Goal: Task Accomplishment & Management: Use online tool/utility

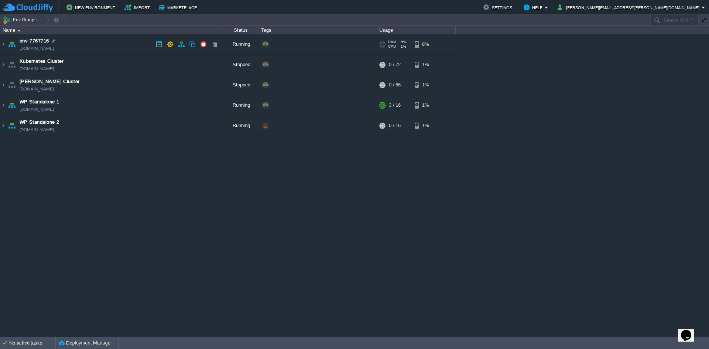
click at [36, 43] on span "env-7767716" at bounding box center [35, 40] width 30 height 7
click at [6, 48] on img at bounding box center [3, 44] width 6 height 20
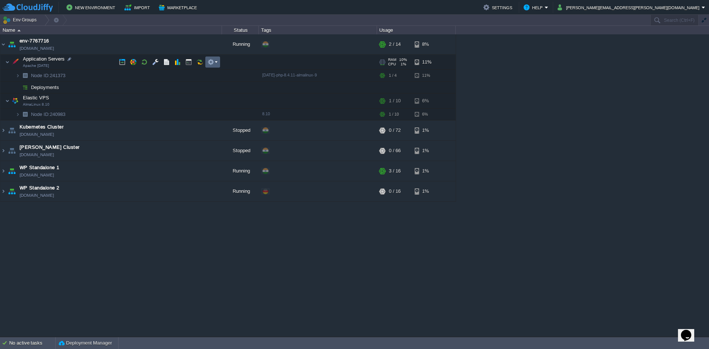
click at [208, 65] on td at bounding box center [212, 62] width 15 height 11
click at [211, 65] on td at bounding box center [212, 62] width 15 height 11
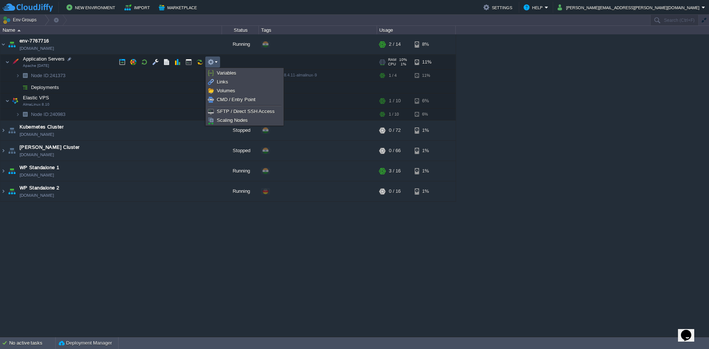
click at [210, 63] on button "button" at bounding box center [211, 62] width 7 height 7
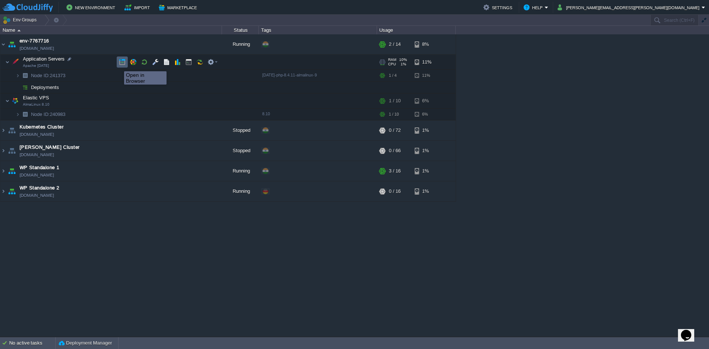
click at [119, 65] on button "button" at bounding box center [122, 62] width 7 height 7
click at [155, 61] on button "button" at bounding box center [155, 62] width 7 height 7
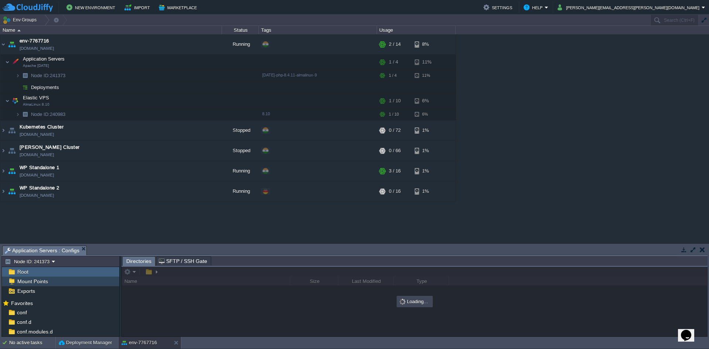
click at [52, 277] on div "Mount Points" at bounding box center [60, 282] width 117 height 10
click at [58, 274] on div "Root" at bounding box center [60, 272] width 117 height 10
click at [134, 271] on div at bounding box center [414, 302] width 585 height 70
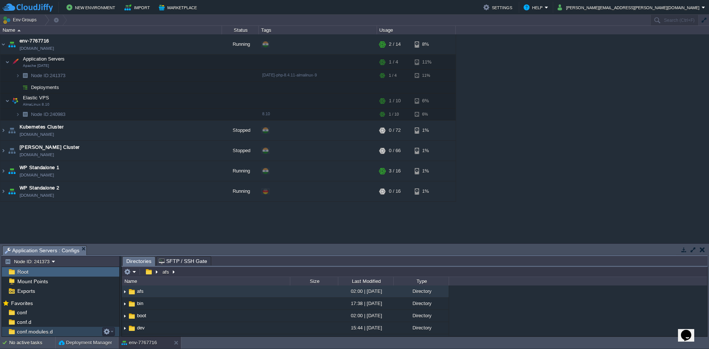
scroll to position [95, 0]
click at [685, 250] on button "button" at bounding box center [684, 249] width 7 height 7
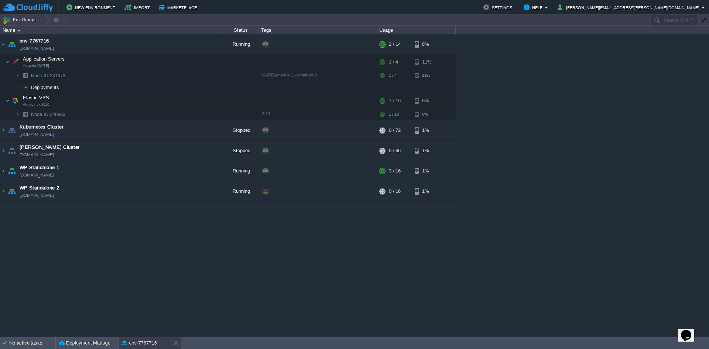
click at [161, 347] on div "env-7767716" at bounding box center [145, 343] width 52 height 12
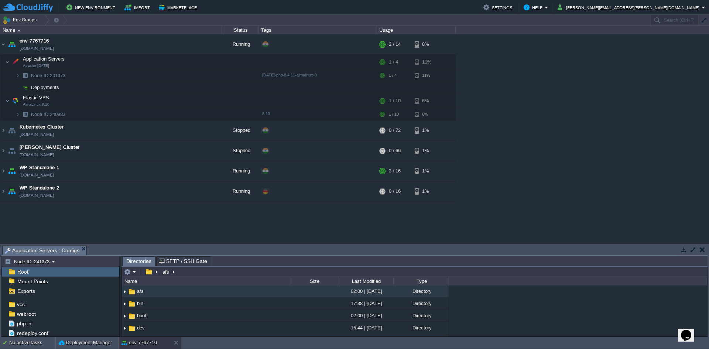
click at [686, 253] on button "button" at bounding box center [684, 249] width 7 height 7
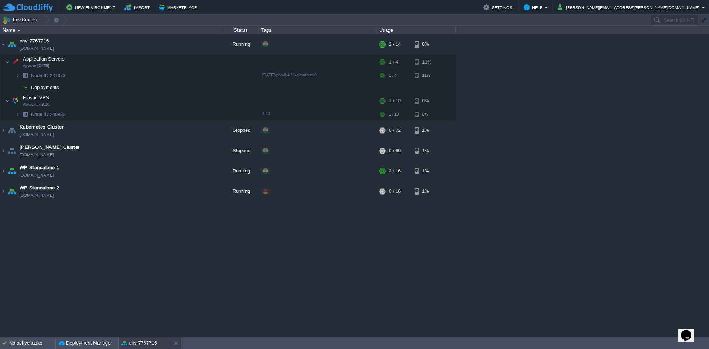
click at [137, 338] on div "env-7767716" at bounding box center [145, 343] width 52 height 12
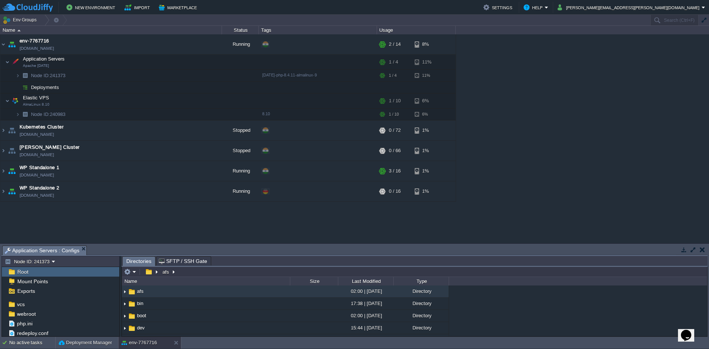
click at [693, 246] on button "button" at bounding box center [693, 249] width 7 height 7
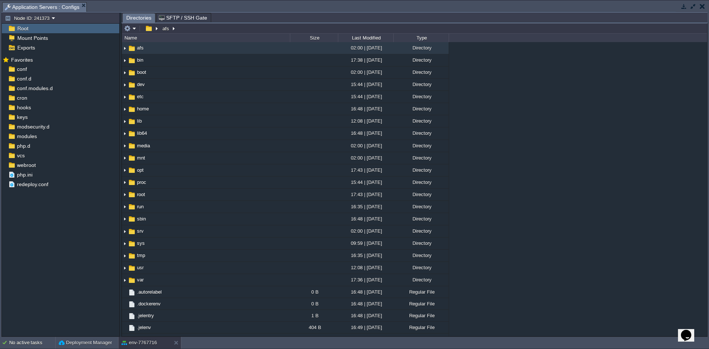
click at [29, 30] on span "Root" at bounding box center [23, 28] width 14 height 7
click at [131, 30] on em at bounding box center [130, 28] width 12 height 7
click at [136, 30] on em at bounding box center [130, 28] width 12 height 7
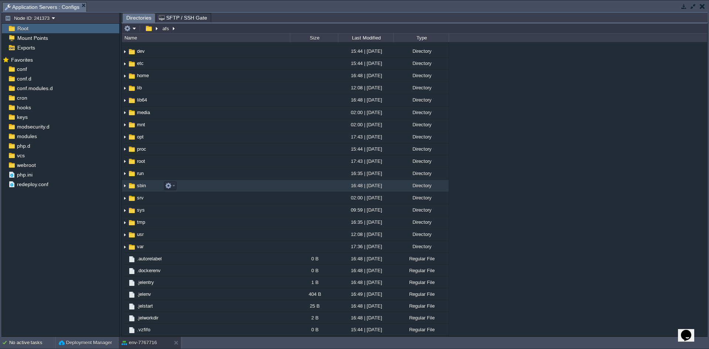
scroll to position [56, 0]
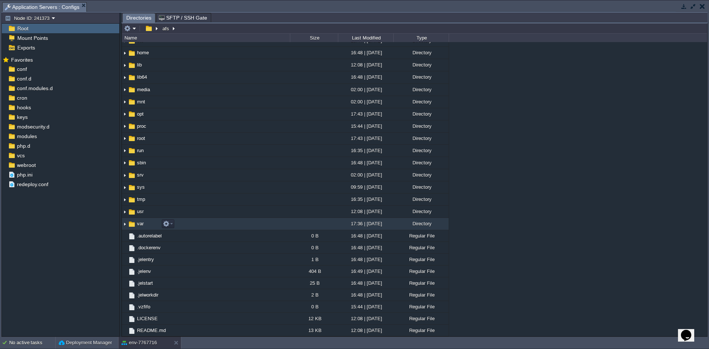
click at [140, 226] on span "var" at bounding box center [140, 223] width 9 height 6
click at [142, 225] on span "var" at bounding box center [140, 223] width 9 height 6
click at [124, 223] on img at bounding box center [125, 223] width 6 height 11
click at [34, 165] on span "webroot" at bounding box center [26, 165] width 21 height 7
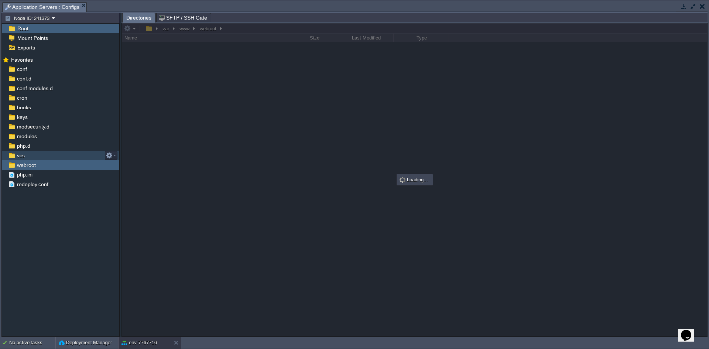
click at [37, 155] on div "vcs" at bounding box center [60, 156] width 117 height 10
click at [37, 148] on div "php.d" at bounding box center [60, 146] width 117 height 10
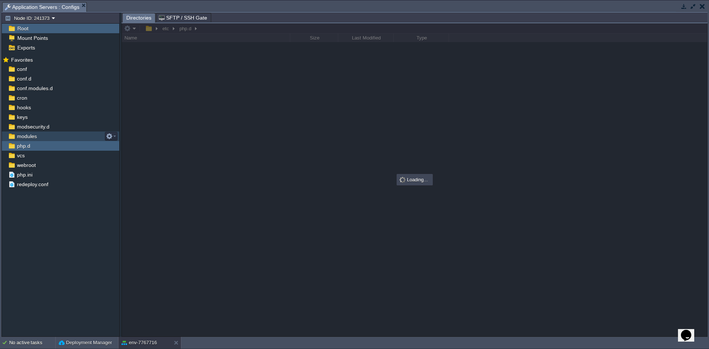
click at [38, 138] on div "modules" at bounding box center [60, 136] width 117 height 10
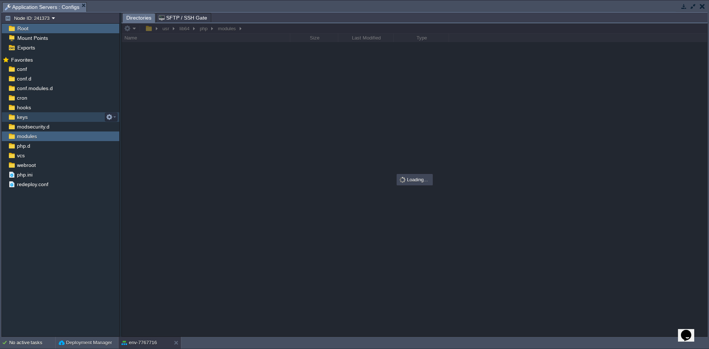
click at [38, 117] on div "keys" at bounding box center [60, 117] width 117 height 10
drag, startPoint x: 35, startPoint y: 134, endPoint x: 34, endPoint y: 130, distance: 3.8
click at [35, 134] on span "modules" at bounding box center [27, 136] width 23 height 7
click at [39, 95] on div "cron" at bounding box center [60, 98] width 117 height 10
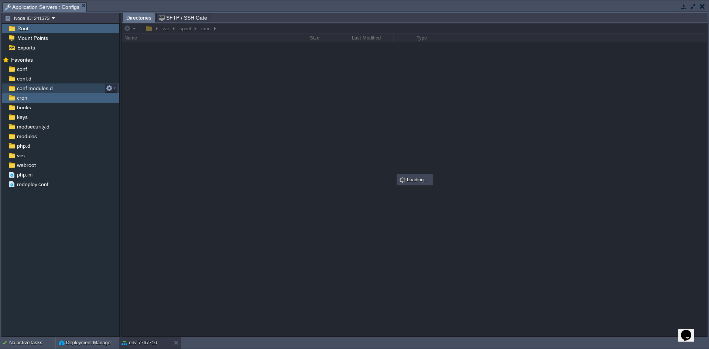
click at [40, 90] on span "conf.modules.d" at bounding box center [35, 88] width 38 height 7
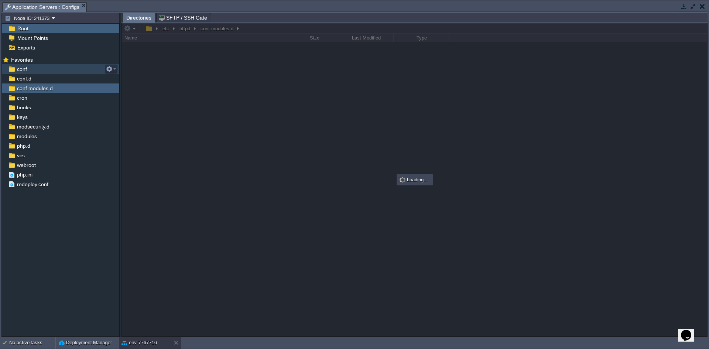
click at [36, 72] on div "conf" at bounding box center [60, 69] width 117 height 10
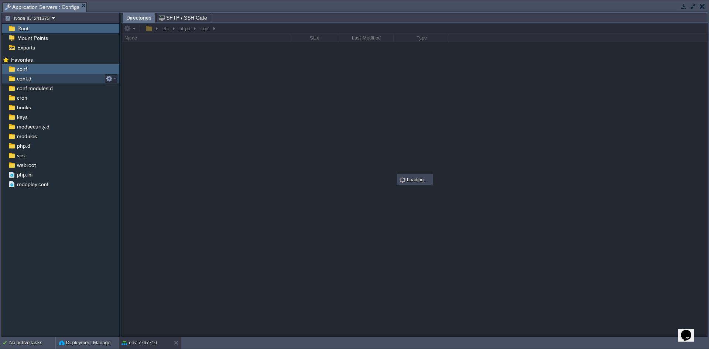
click at [34, 78] on div "conf.d" at bounding box center [60, 79] width 117 height 10
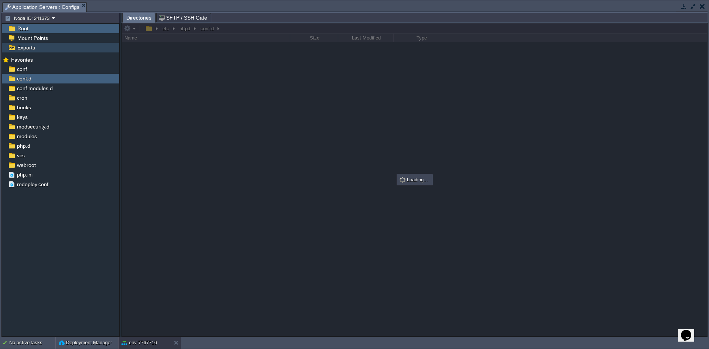
click at [44, 50] on div "Exports" at bounding box center [60, 48] width 117 height 10
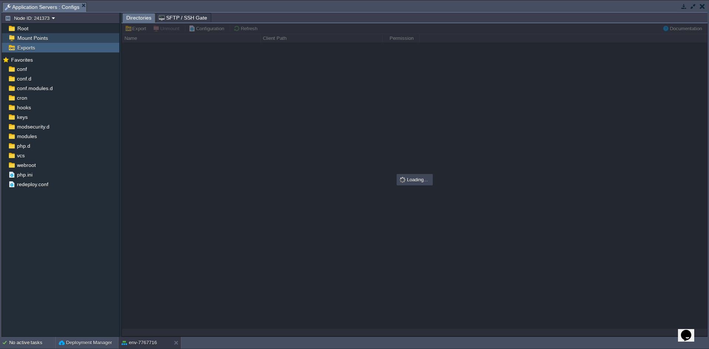
click at [45, 40] on span "Mount Points" at bounding box center [32, 38] width 33 height 7
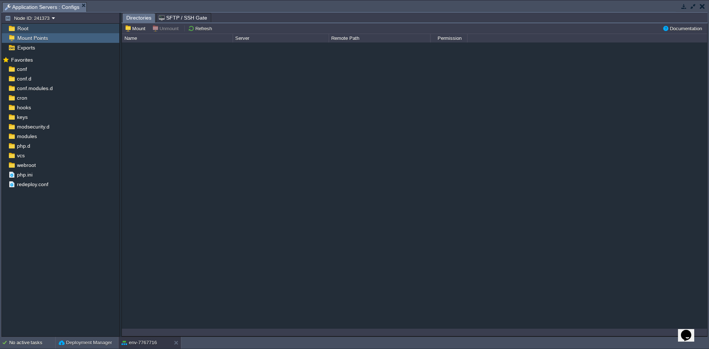
click at [39, 30] on div "Root" at bounding box center [60, 29] width 117 height 10
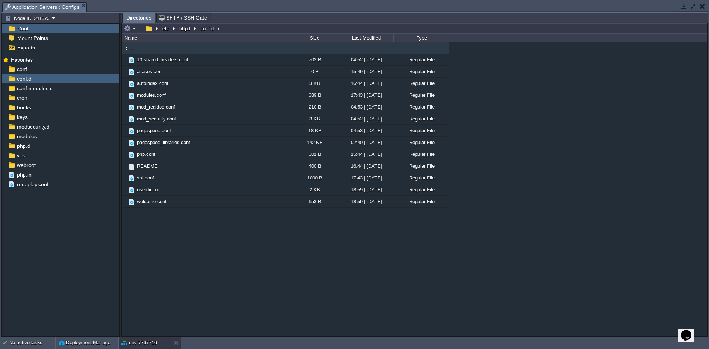
click at [46, 28] on div "Root" at bounding box center [60, 29] width 117 height 10
click at [43, 30] on div "Root" at bounding box center [60, 29] width 117 height 10
click at [35, 79] on div "conf.d" at bounding box center [60, 79] width 117 height 10
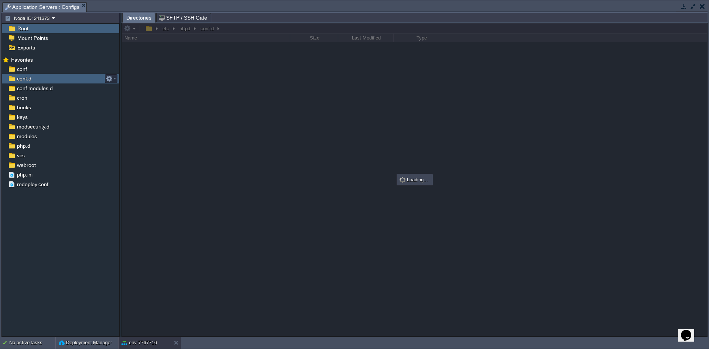
click at [35, 79] on div "conf.d" at bounding box center [60, 79] width 117 height 10
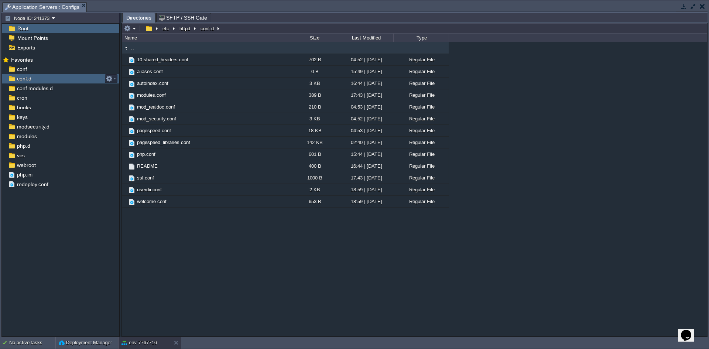
click at [35, 79] on div "conf.d" at bounding box center [60, 79] width 117 height 10
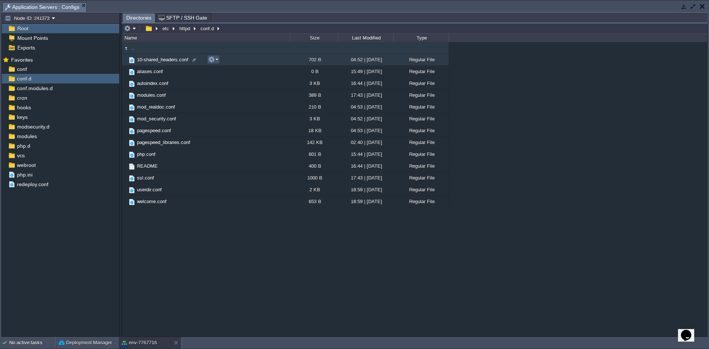
click at [215, 61] on button "button" at bounding box center [211, 59] width 7 height 7
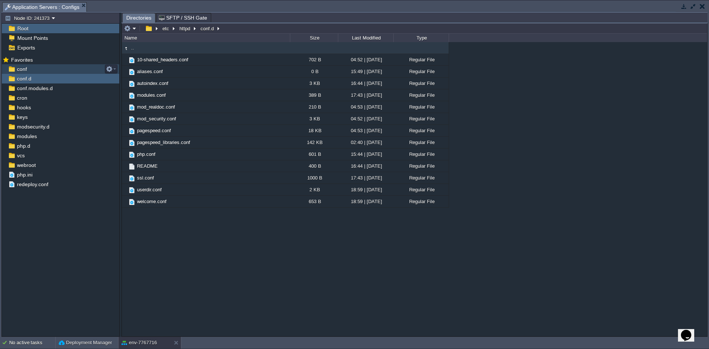
click at [17, 69] on span "conf" at bounding box center [22, 69] width 13 height 7
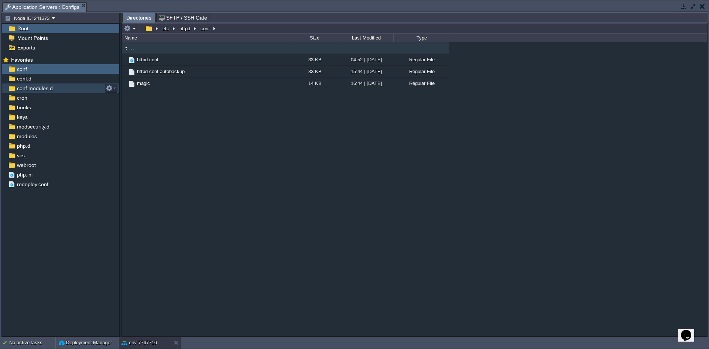
click at [20, 91] on span "conf.modules.d" at bounding box center [35, 88] width 38 height 7
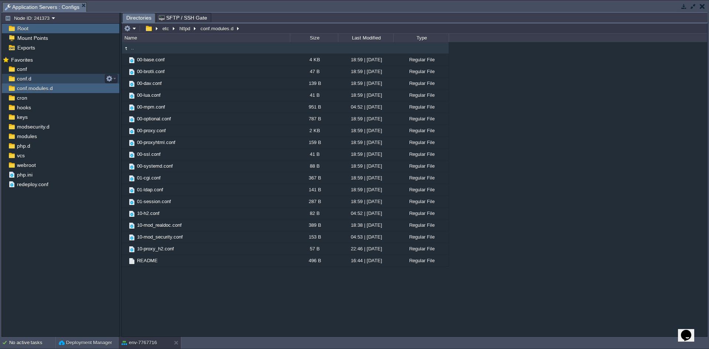
click at [22, 81] on span "conf.d" at bounding box center [24, 78] width 17 height 7
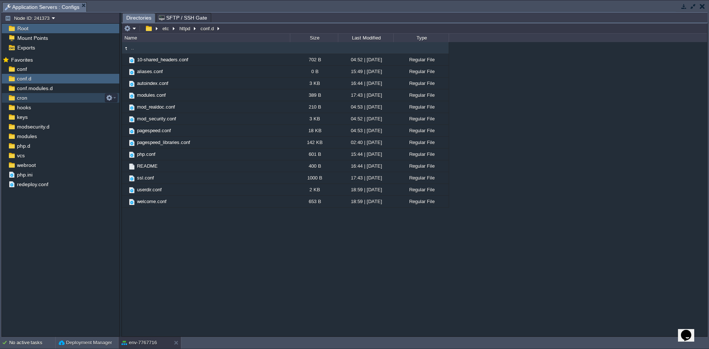
click at [21, 99] on span "cron" at bounding box center [22, 98] width 13 height 7
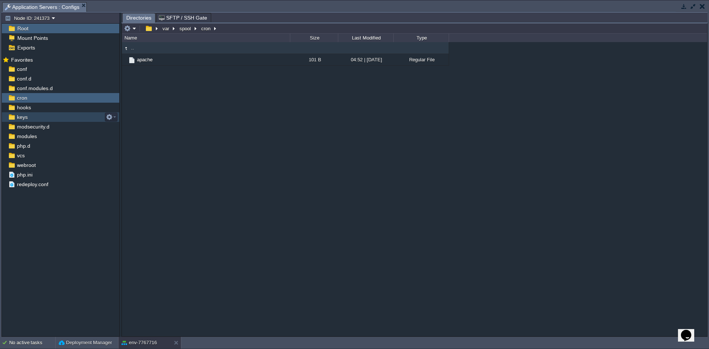
click at [20, 114] on span "keys" at bounding box center [22, 117] width 13 height 7
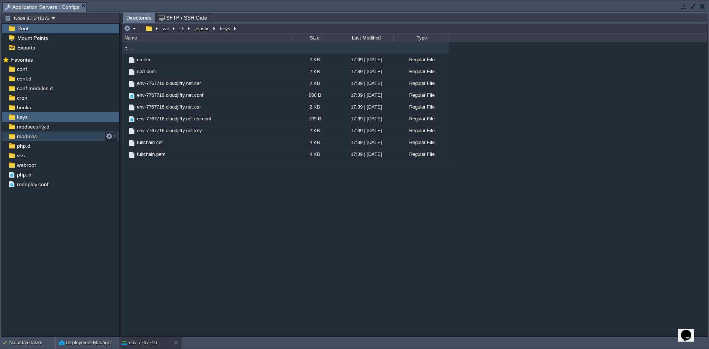
click at [20, 136] on span "modules" at bounding box center [27, 136] width 23 height 7
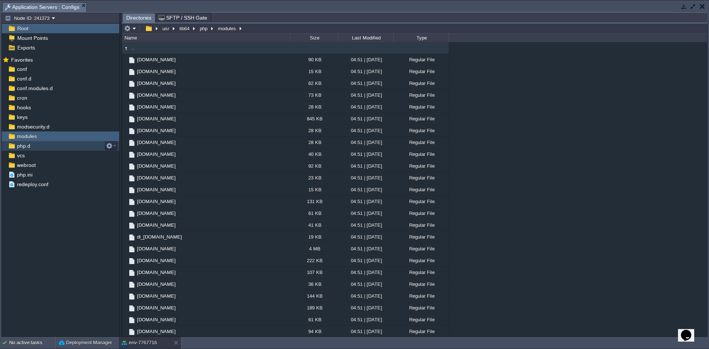
click at [21, 147] on span "php.d" at bounding box center [24, 146] width 16 height 7
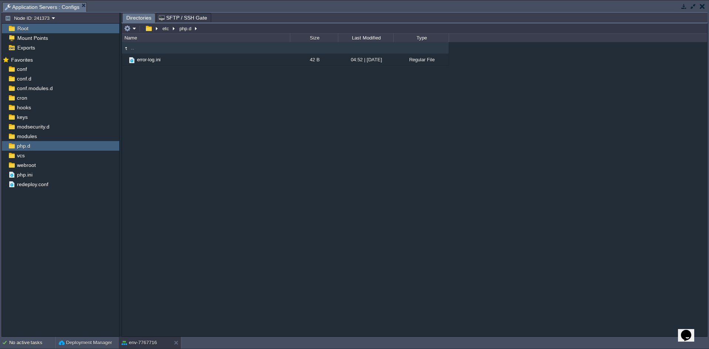
click at [42, 28] on div "Root" at bounding box center [60, 29] width 117 height 10
click at [31, 29] on div "Root" at bounding box center [60, 29] width 117 height 10
click at [21, 71] on span "conf" at bounding box center [22, 69] width 13 height 7
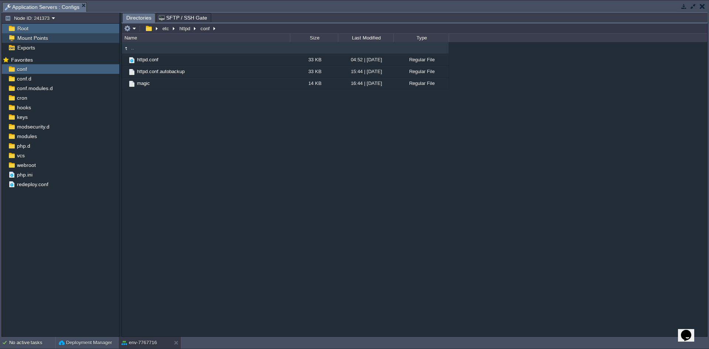
click at [22, 38] on span "Mount Points" at bounding box center [32, 38] width 33 height 7
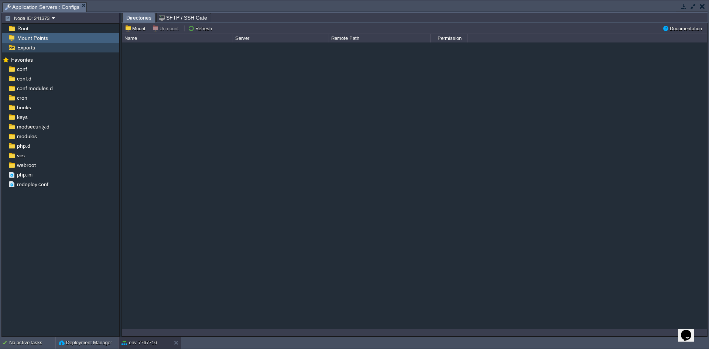
click at [21, 51] on span "Exports" at bounding box center [26, 47] width 20 height 7
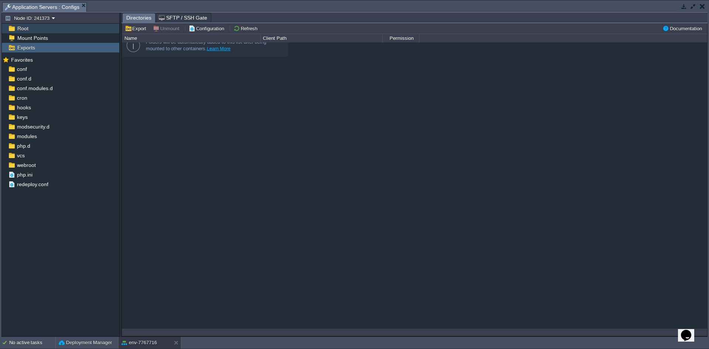
click at [27, 31] on span "Root" at bounding box center [23, 28] width 14 height 7
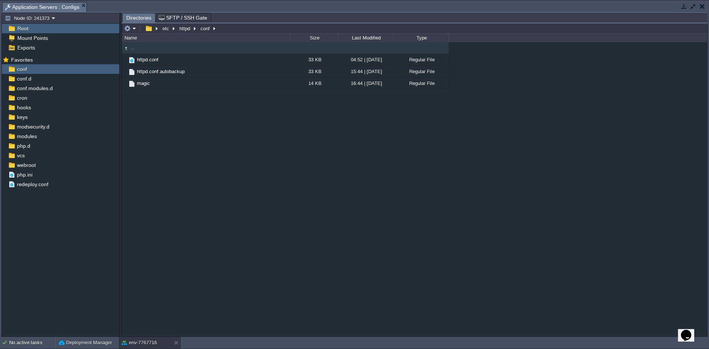
click at [27, 30] on span "Root" at bounding box center [23, 28] width 14 height 7
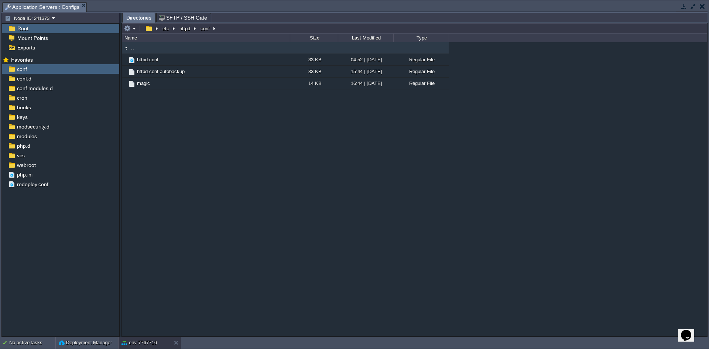
click at [27, 30] on span "Root" at bounding box center [23, 28] width 14 height 7
click at [25, 29] on span "Root" at bounding box center [23, 28] width 14 height 7
click at [150, 31] on button "button" at bounding box center [148, 28] width 11 height 7
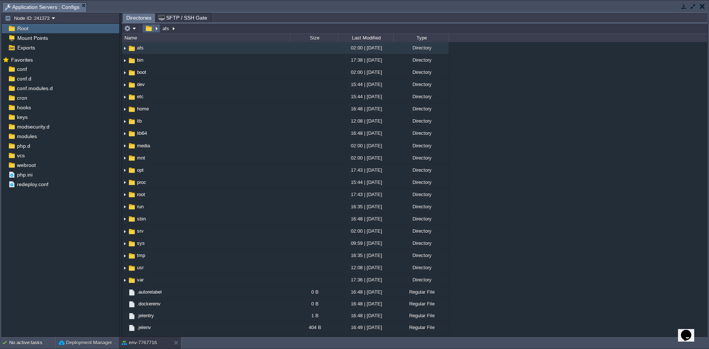
click at [149, 31] on button "button" at bounding box center [148, 28] width 11 height 7
click at [156, 31] on em at bounding box center [151, 28] width 16 height 7
click at [155, 31] on em at bounding box center [151, 28] width 16 height 7
click at [136, 30] on td at bounding box center [130, 28] width 14 height 9
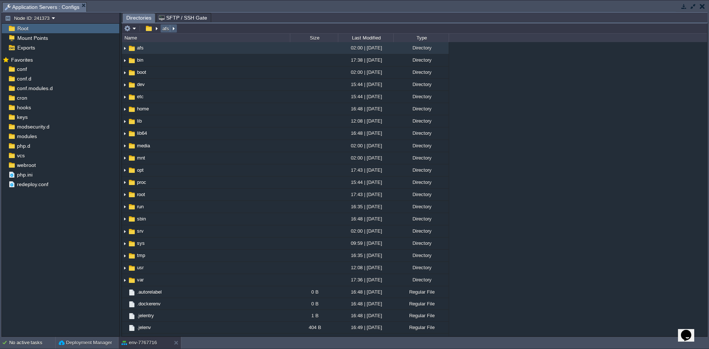
click at [167, 32] on td "afs" at bounding box center [168, 28] width 17 height 9
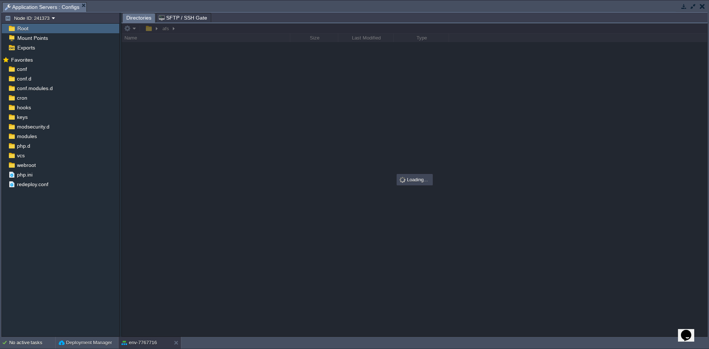
click at [173, 31] on div at bounding box center [414, 179] width 585 height 313
click at [25, 28] on span "Root" at bounding box center [23, 28] width 14 height 7
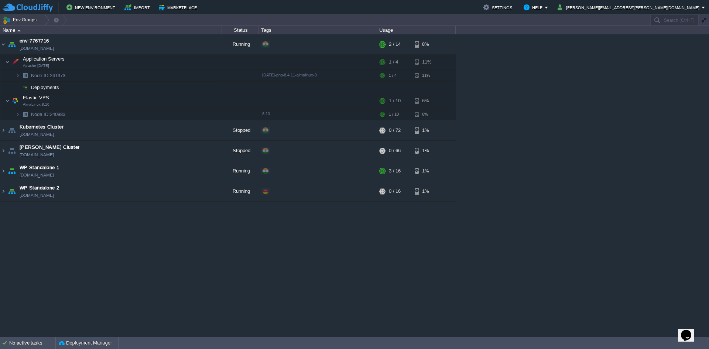
click at [86, 340] on body "New Environment Import Marketplace Bonus ₹0.00 Upgrade Account Settings Help [P…" at bounding box center [354, 174] width 709 height 349
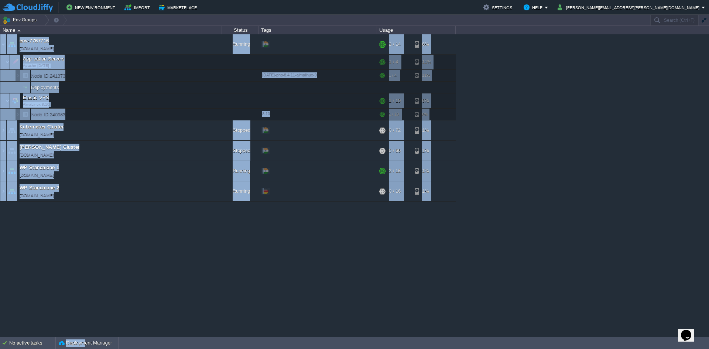
click at [93, 317] on div "env-7767716 [DOMAIN_NAME] Running + Add to Env Group RAM 5% CPU 3% 2 / 14 8% Ap…" at bounding box center [354, 185] width 709 height 302
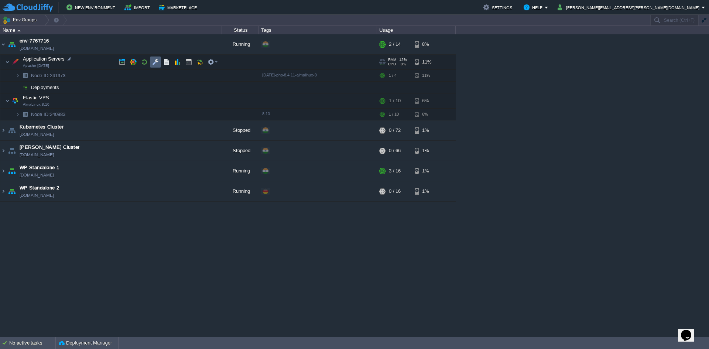
click at [157, 62] on button "button" at bounding box center [155, 62] width 7 height 7
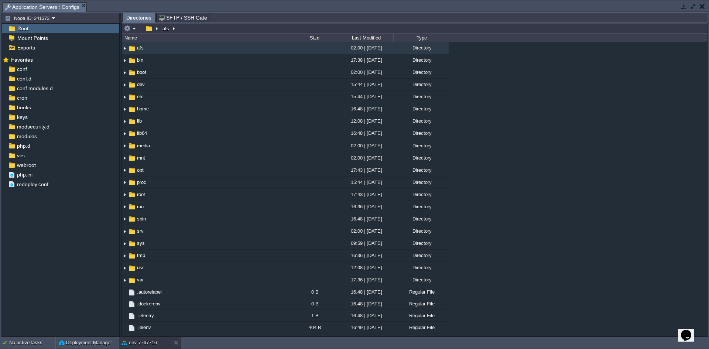
click at [27, 31] on span "Root" at bounding box center [23, 28] width 14 height 7
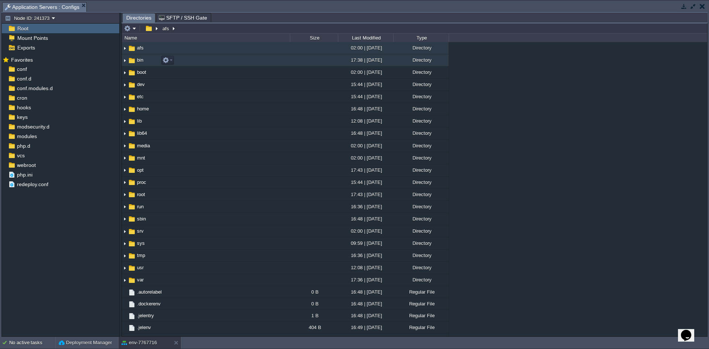
click at [134, 59] on img at bounding box center [132, 61] width 8 height 8
click at [172, 61] on em at bounding box center [167, 60] width 10 height 7
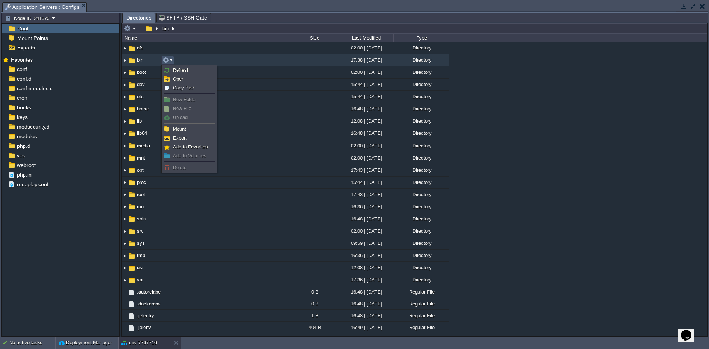
click at [172, 61] on em at bounding box center [167, 60] width 10 height 7
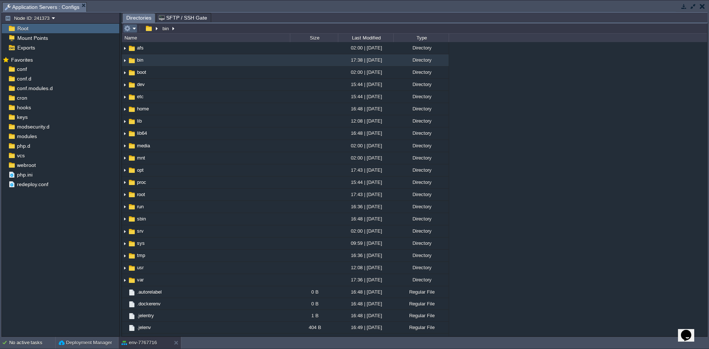
click at [135, 32] on td at bounding box center [130, 28] width 14 height 9
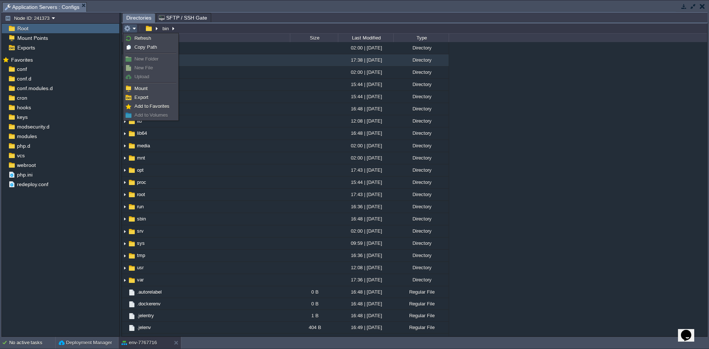
click at [134, 32] on td at bounding box center [130, 28] width 14 height 9
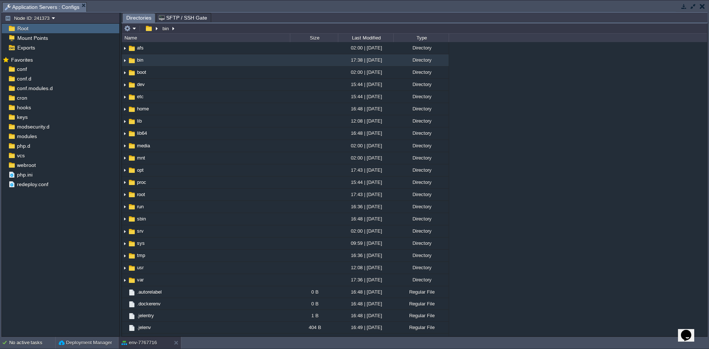
click at [61, 30] on div "Root" at bounding box center [60, 29] width 117 height 10
click at [157, 28] on em at bounding box center [151, 28] width 16 height 7
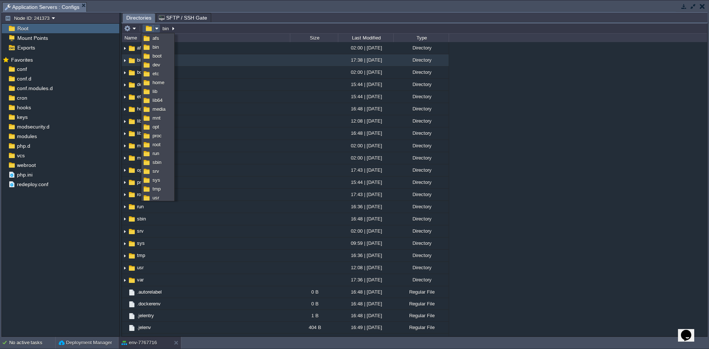
click at [151, 29] on button "button" at bounding box center [148, 28] width 11 height 7
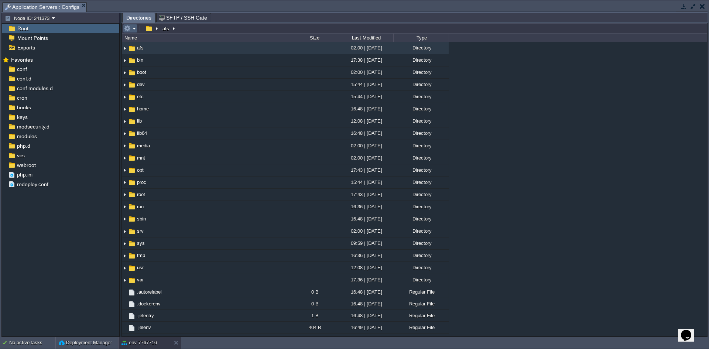
click at [137, 30] on table at bounding box center [131, 28] width 16 height 9
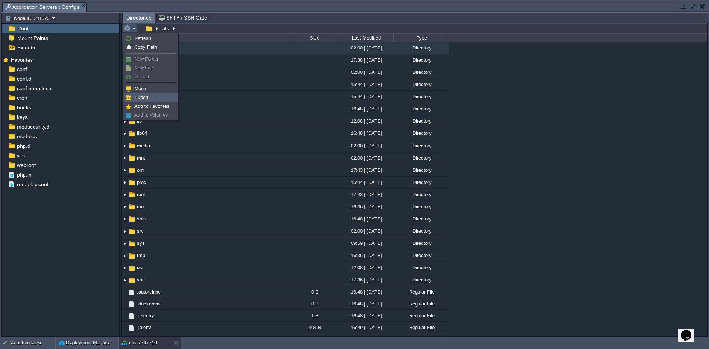
click at [151, 96] on link "Export" at bounding box center [150, 97] width 53 height 8
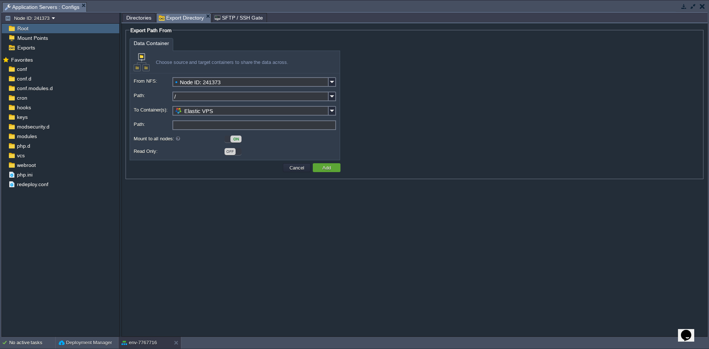
click at [202, 125] on input "Path:" at bounding box center [254, 125] width 164 height 10
click at [202, 123] on input "Path:" at bounding box center [254, 125] width 164 height 10
click at [205, 111] on input "Elastic VPS" at bounding box center [250, 111] width 156 height 10
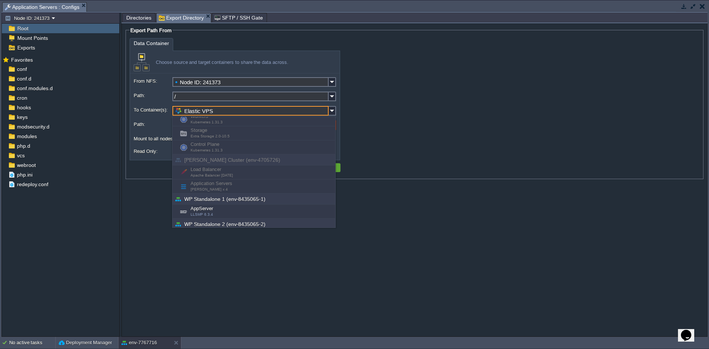
scroll to position [57, 0]
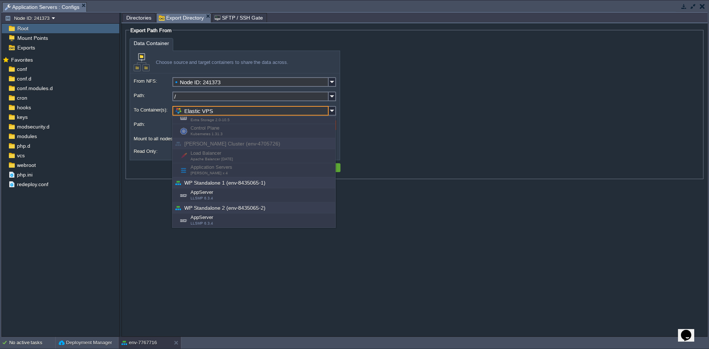
click at [229, 109] on input "Elastic VPS" at bounding box center [250, 111] width 156 height 10
click at [153, 167] on td at bounding box center [206, 167] width 150 height 11
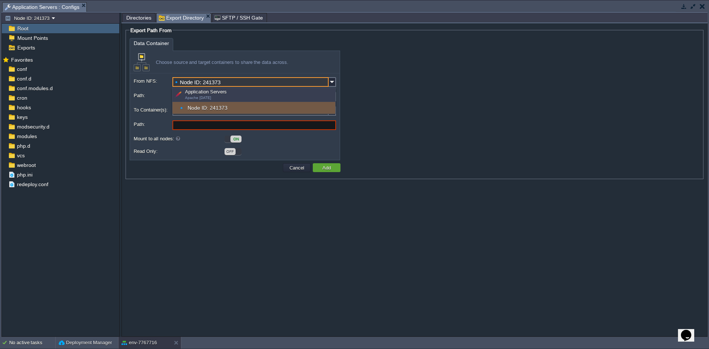
click at [222, 79] on input "Node ID: 241373" at bounding box center [250, 82] width 156 height 10
click at [230, 81] on input "Node ID: 241373" at bounding box center [250, 82] width 156 height 10
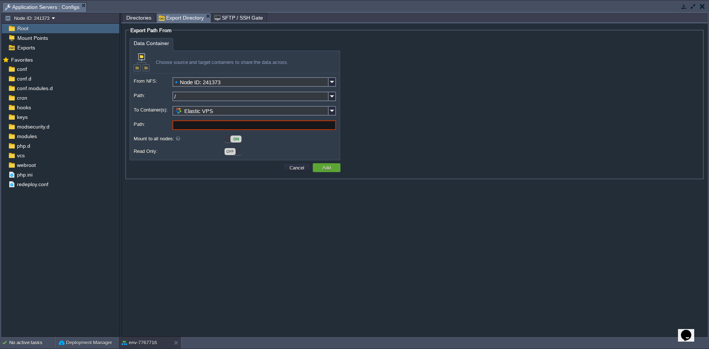
click at [227, 68] on div "Choose source and target containers to share the data across." at bounding box center [235, 62] width 210 height 23
click at [216, 95] on input "/" at bounding box center [250, 97] width 156 height 10
drag, startPoint x: 216, startPoint y: 95, endPoint x: 231, endPoint y: 92, distance: 15.1
click at [216, 95] on input "/" at bounding box center [250, 97] width 156 height 10
click at [329, 98] on img at bounding box center [332, 97] width 7 height 10
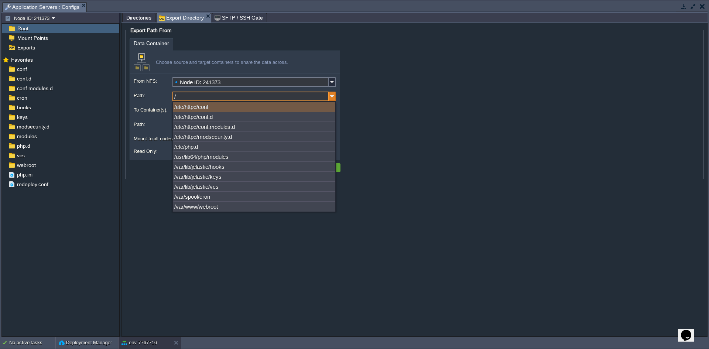
click at [329, 98] on img at bounding box center [332, 97] width 7 height 10
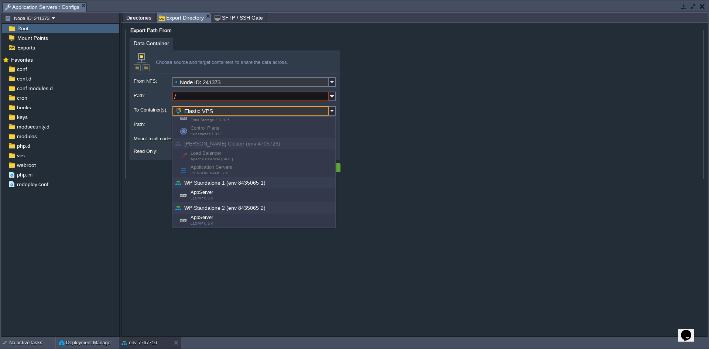
scroll to position [0, 0]
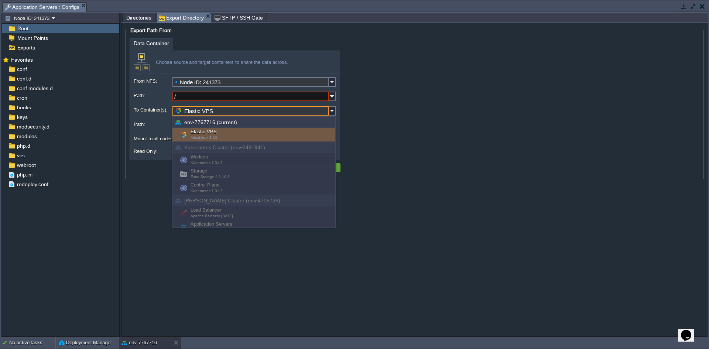
click at [326, 113] on input "Elastic VPS" at bounding box center [250, 111] width 156 height 10
click at [326, 112] on input "Elastic VPS" at bounding box center [250, 111] width 156 height 10
click at [331, 112] on img at bounding box center [332, 111] width 7 height 10
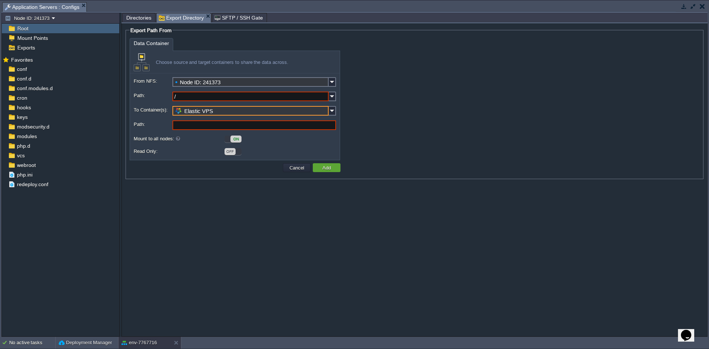
click at [179, 127] on input "Path:" at bounding box center [254, 125] width 164 height 10
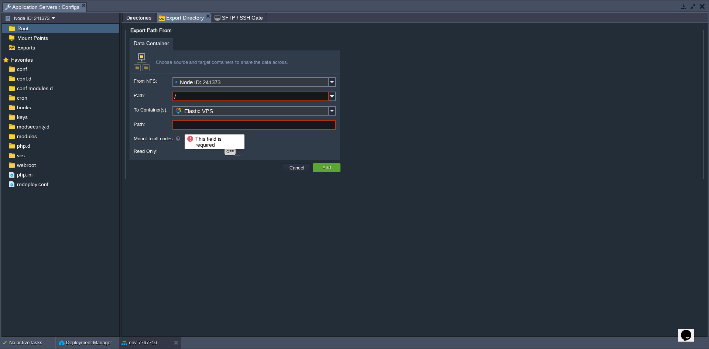
click at [179, 127] on input "Path:" at bounding box center [254, 125] width 164 height 10
click at [154, 150] on label "Read Only:" at bounding box center [179, 151] width 90 height 8
click at [157, 140] on label "Mount to all nodes:" at bounding box center [179, 139] width 90 height 8
click at [288, 169] on button "Cancel" at bounding box center [296, 167] width 19 height 7
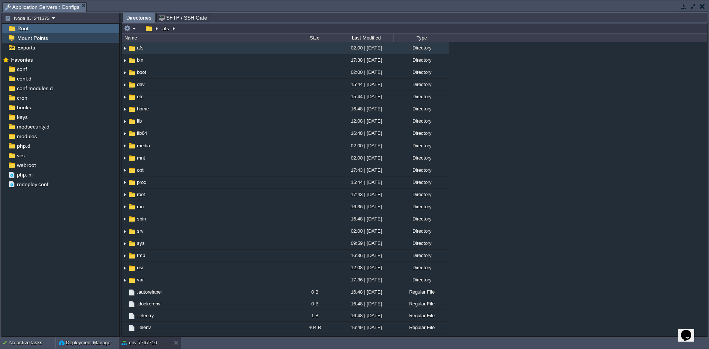
click at [42, 41] on span "Mount Points" at bounding box center [32, 38] width 33 height 7
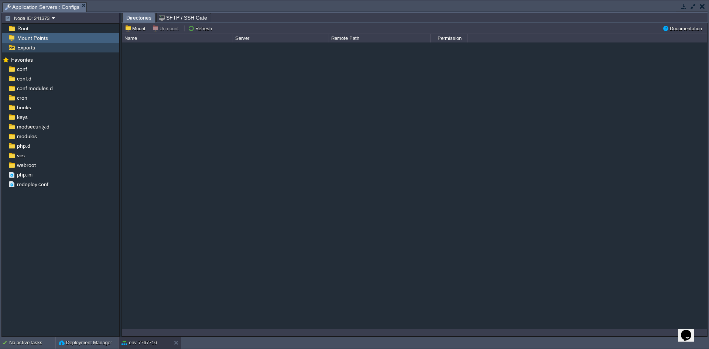
click at [38, 49] on div "Exports" at bounding box center [60, 48] width 117 height 10
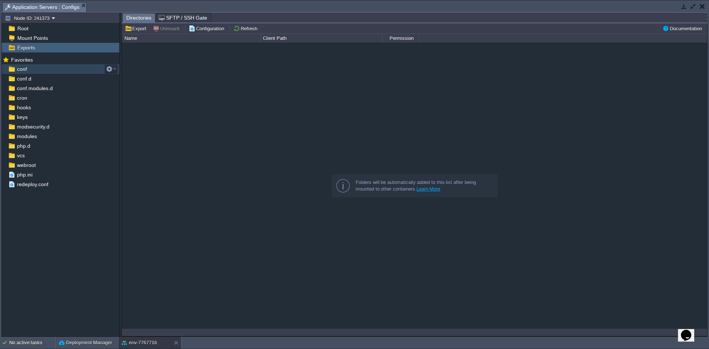
click at [37, 68] on div "conf" at bounding box center [60, 69] width 117 height 10
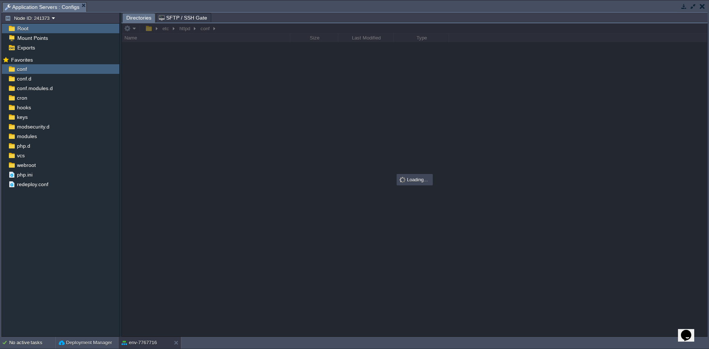
click at [134, 30] on div at bounding box center [414, 179] width 585 height 313
click at [137, 32] on div at bounding box center [414, 179] width 585 height 313
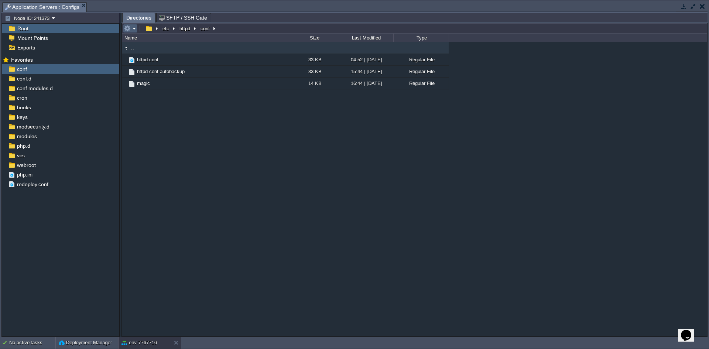
click at [133, 30] on em at bounding box center [130, 28] width 12 height 7
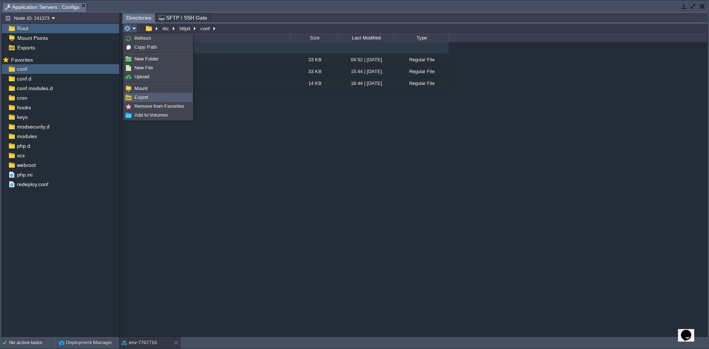
click at [152, 99] on link "Export" at bounding box center [158, 97] width 68 height 8
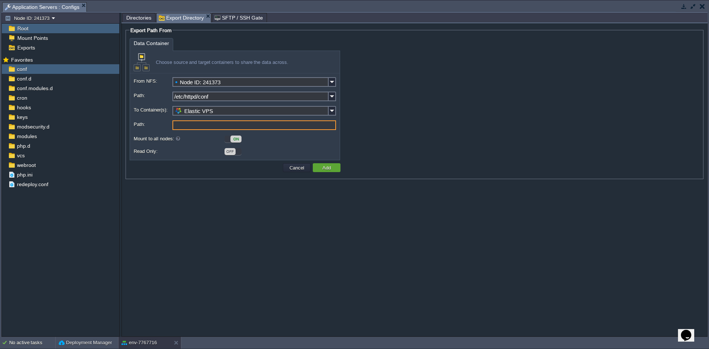
click at [179, 124] on input "Path:" at bounding box center [254, 125] width 164 height 10
click at [187, 112] on input "Elastic VPS" at bounding box center [250, 111] width 156 height 10
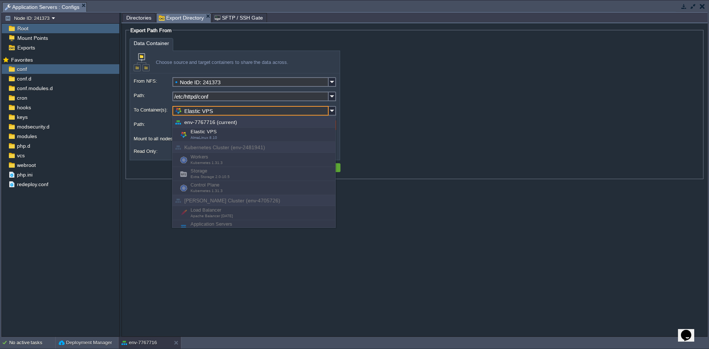
click at [190, 162] on div "Workers Kubernetes 1.31.3" at bounding box center [253, 160] width 163 height 14
click at [207, 133] on div "Elastic VPS AlmaLinux 8.10" at bounding box center [253, 135] width 163 height 14
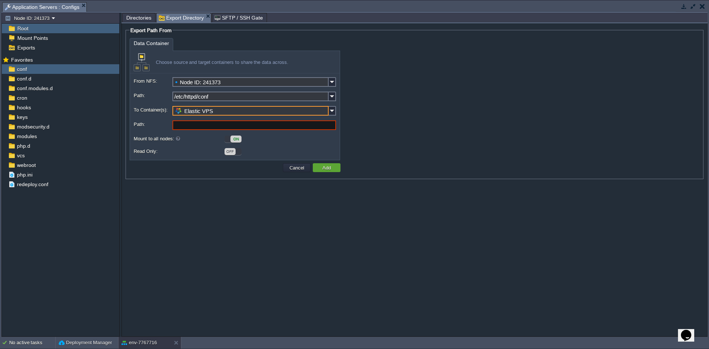
click at [213, 114] on input "Elastic VPS" at bounding box center [250, 111] width 156 height 10
click at [335, 115] on img at bounding box center [332, 111] width 7 height 10
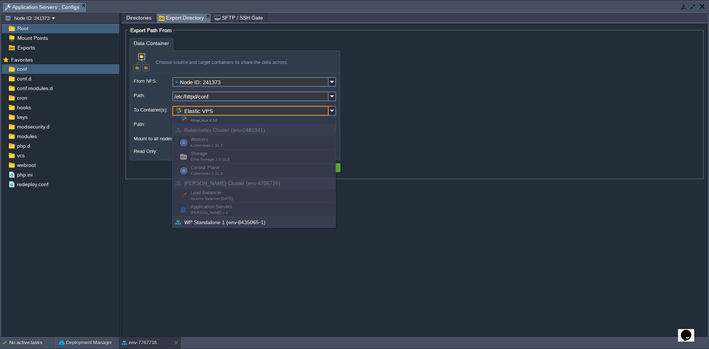
scroll to position [57, 0]
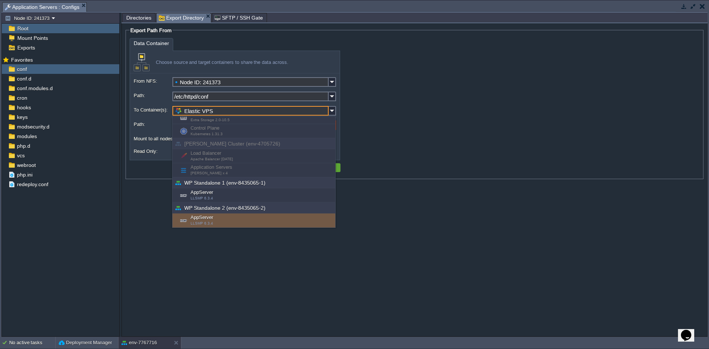
click at [230, 215] on div "AppServer LLSMP 6.3.4" at bounding box center [253, 220] width 163 height 14
type input "AppServer (WP Standalone 2 (env-8435065-2))"
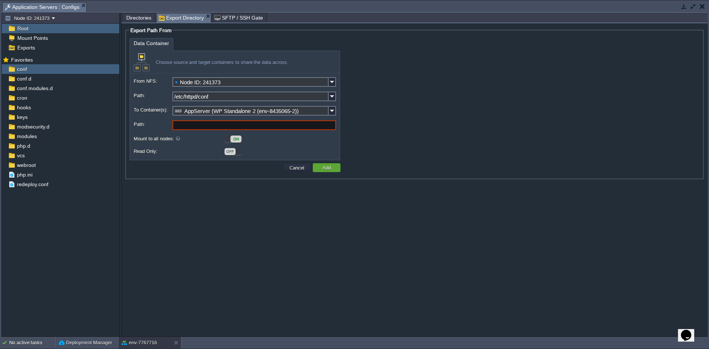
click at [185, 128] on input "Path:" at bounding box center [254, 125] width 164 height 10
click at [59, 73] on div "conf" at bounding box center [60, 69] width 117 height 10
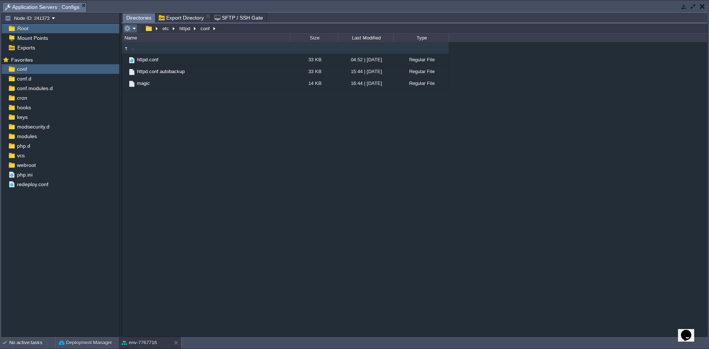
click at [134, 32] on td at bounding box center [130, 28] width 14 height 9
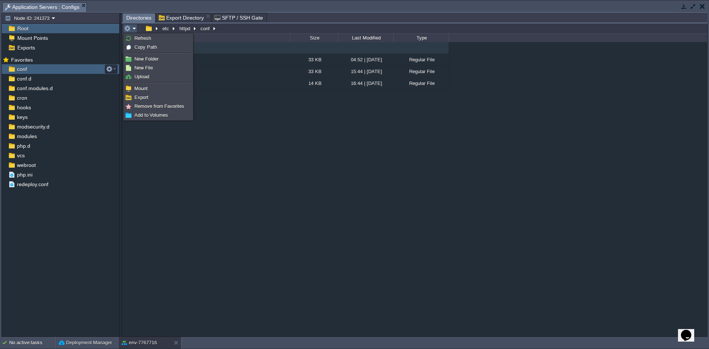
click at [30, 71] on div "conf" at bounding box center [60, 69] width 117 height 10
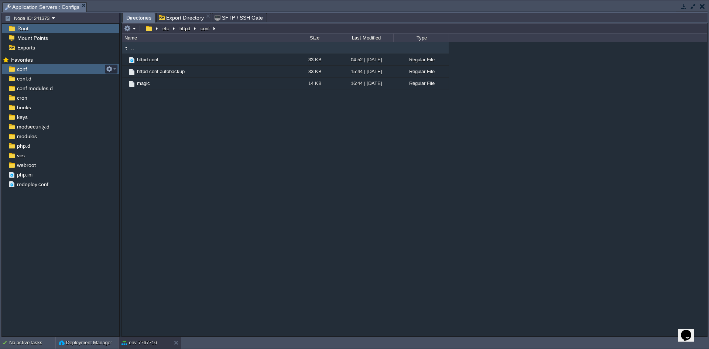
click at [44, 72] on div "conf" at bounding box center [60, 69] width 117 height 10
click at [206, 32] on td "conf" at bounding box center [208, 28] width 20 height 9
click at [189, 29] on button "httpd" at bounding box center [185, 28] width 14 height 7
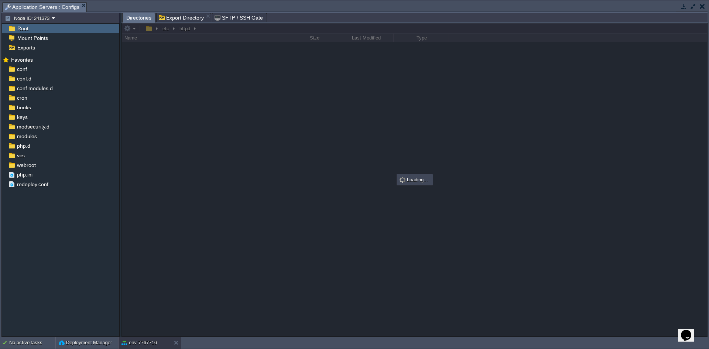
click at [189, 26] on div at bounding box center [414, 179] width 585 height 313
click at [24, 77] on span "conf.d" at bounding box center [24, 78] width 17 height 7
click at [27, 70] on span "conf" at bounding box center [22, 69] width 13 height 7
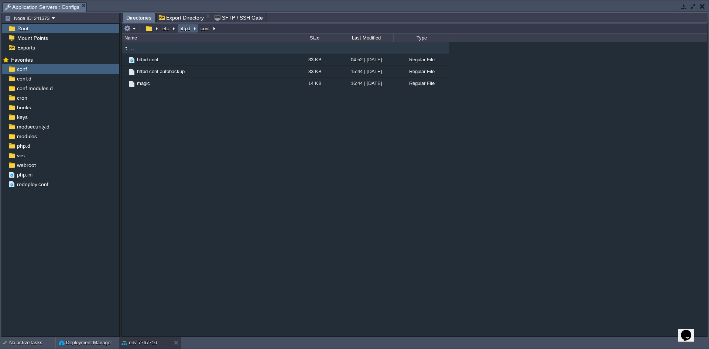
click at [183, 27] on button "httpd" at bounding box center [185, 28] width 14 height 7
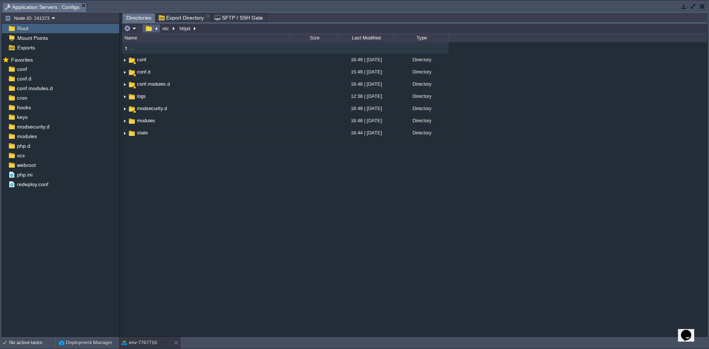
click at [158, 31] on em at bounding box center [151, 28] width 16 height 7
click at [167, 30] on button "etc" at bounding box center [166, 28] width 10 height 7
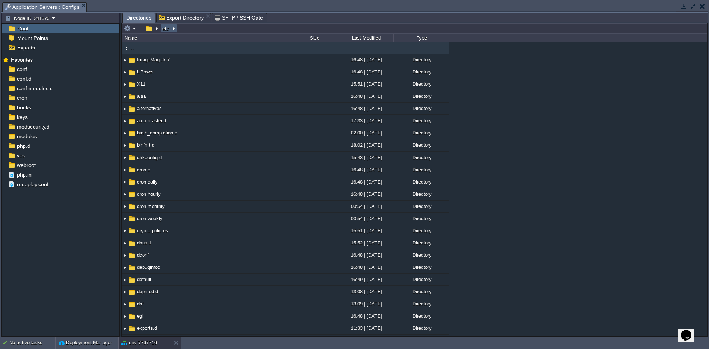
click at [176, 30] on td "etc" at bounding box center [168, 28] width 17 height 9
click at [155, 29] on em at bounding box center [151, 28] width 16 height 7
click at [137, 30] on table at bounding box center [131, 28] width 16 height 9
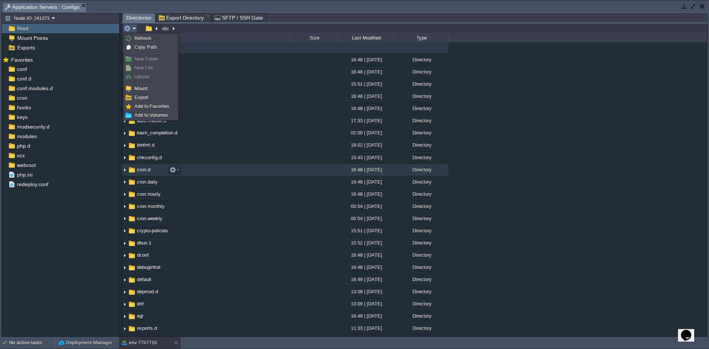
click at [159, 174] on td "cron.d" at bounding box center [206, 170] width 168 height 12
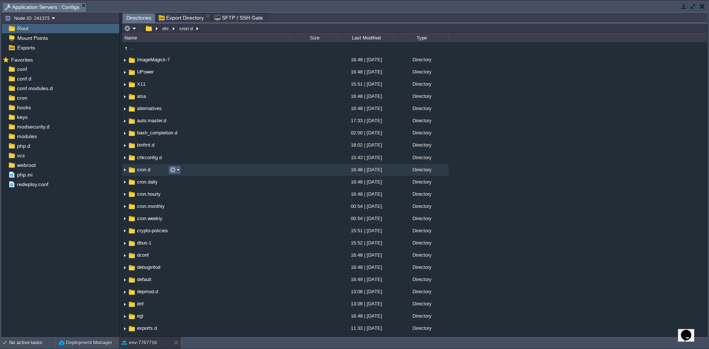
click at [178, 167] on em at bounding box center [175, 170] width 10 height 7
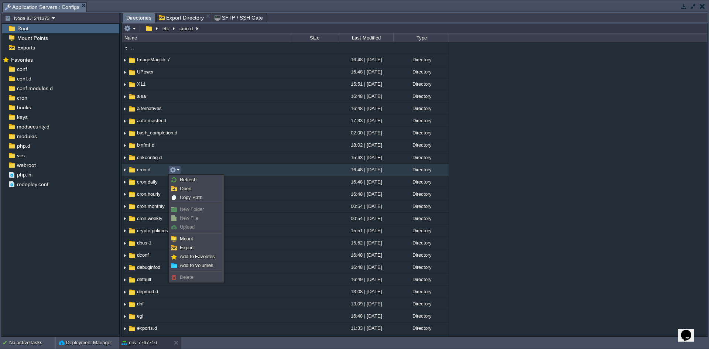
click at [138, 169] on span "cron.d" at bounding box center [144, 170] width 16 height 6
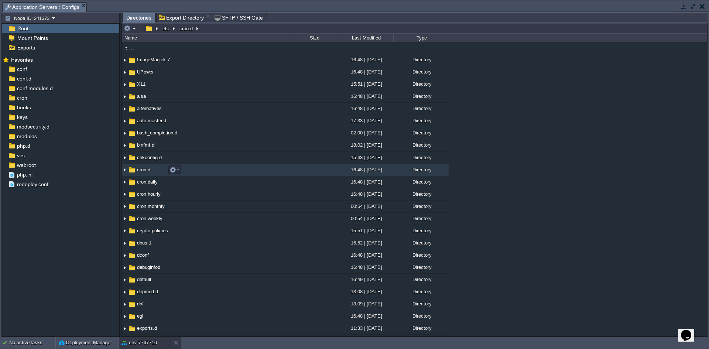
click at [138, 169] on span "cron.d" at bounding box center [144, 170] width 16 height 6
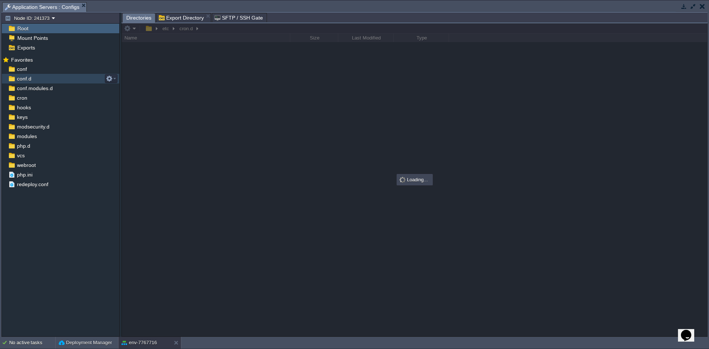
click at [28, 81] on span "conf.d" at bounding box center [24, 78] width 17 height 7
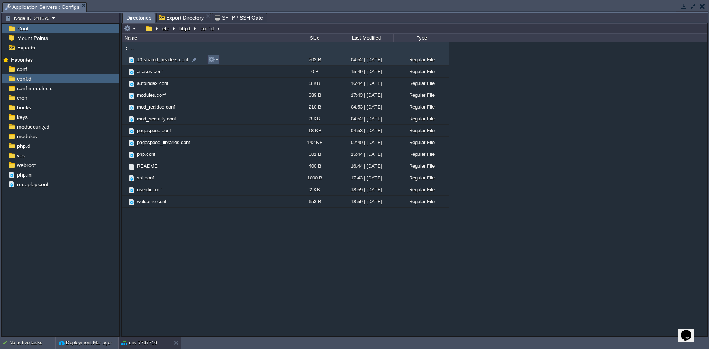
click at [213, 62] on button "button" at bounding box center [211, 59] width 7 height 7
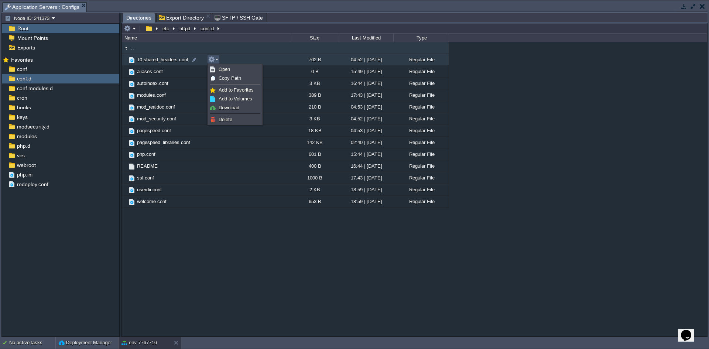
click at [703, 9] on button "button" at bounding box center [702, 6] width 5 height 7
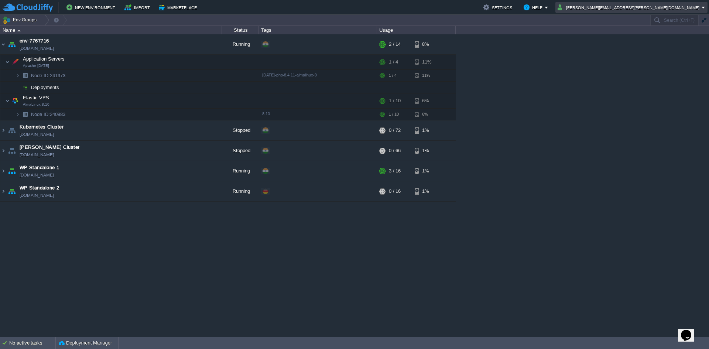
click at [703, 9] on em "[PERSON_NAME][EMAIL_ADDRESS][PERSON_NAME][DOMAIN_NAME]" at bounding box center [632, 7] width 148 height 9
click at [611, 142] on div "env-7767716 [DOMAIN_NAME] Running + Add to Env Group RAM 5% CPU 1% 2 / 14 8% Ap…" at bounding box center [354, 185] width 709 height 302
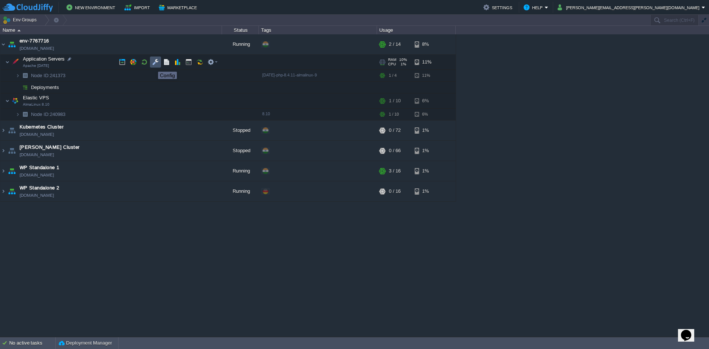
click at [153, 65] on button "button" at bounding box center [155, 62] width 7 height 7
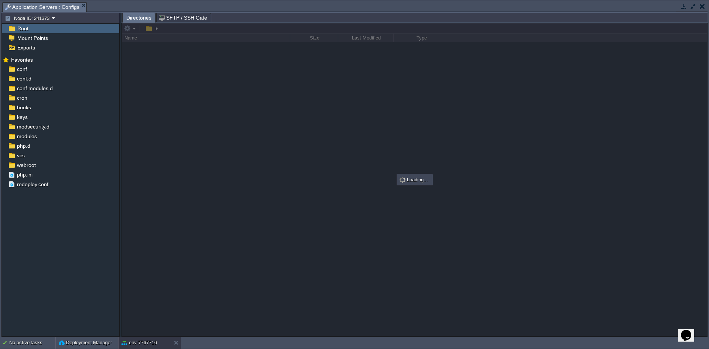
click at [704, 8] on button "button" at bounding box center [702, 6] width 5 height 7
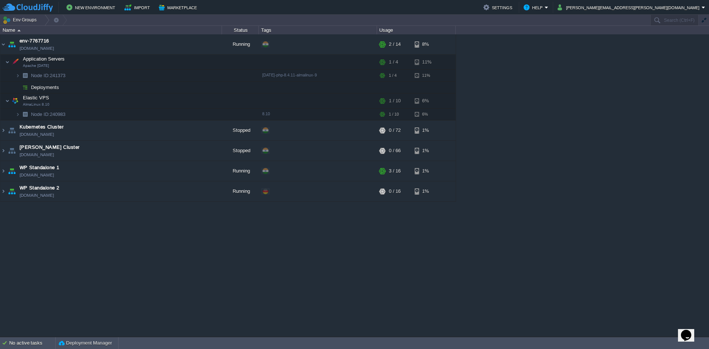
click at [703, 22] on button "button" at bounding box center [704, 20] width 7 height 7
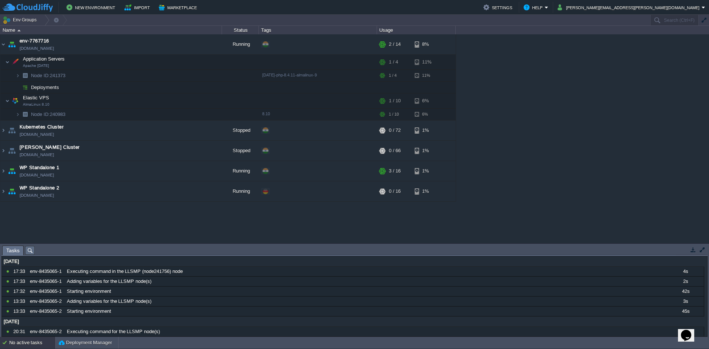
click at [703, 22] on button "button" at bounding box center [704, 20] width 7 height 7
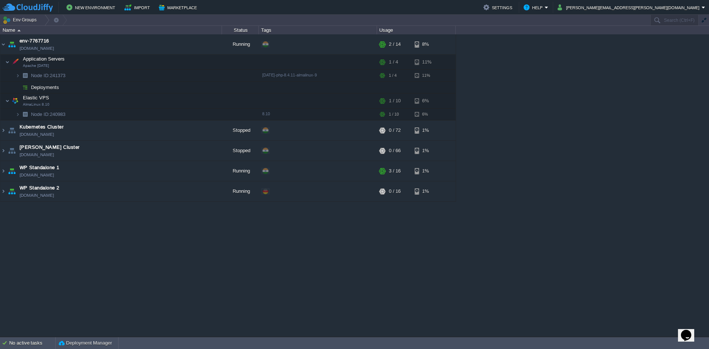
click at [703, 22] on button "button" at bounding box center [704, 20] width 7 height 7
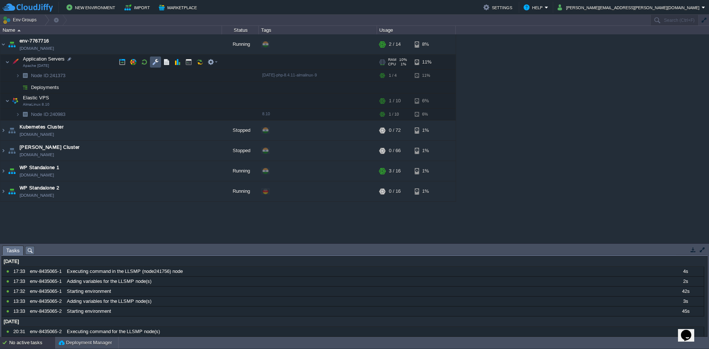
click at [156, 62] on button "button" at bounding box center [155, 62] width 7 height 7
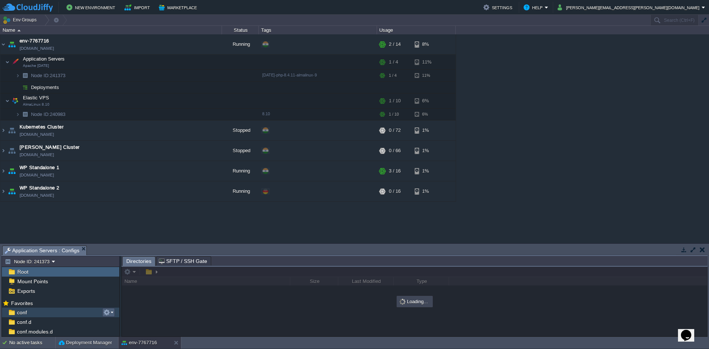
click at [106, 315] on button "button" at bounding box center [106, 312] width 7 height 7
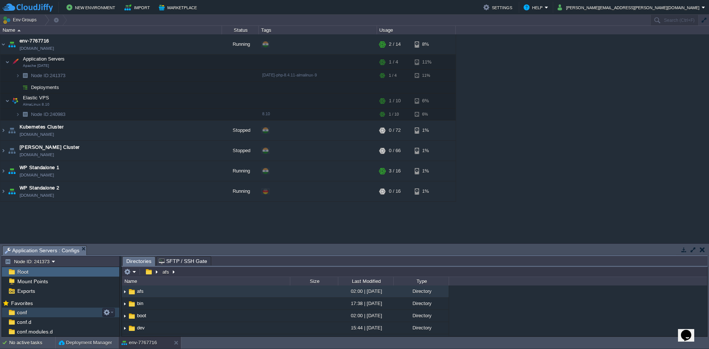
click at [38, 309] on div "conf" at bounding box center [60, 313] width 117 height 10
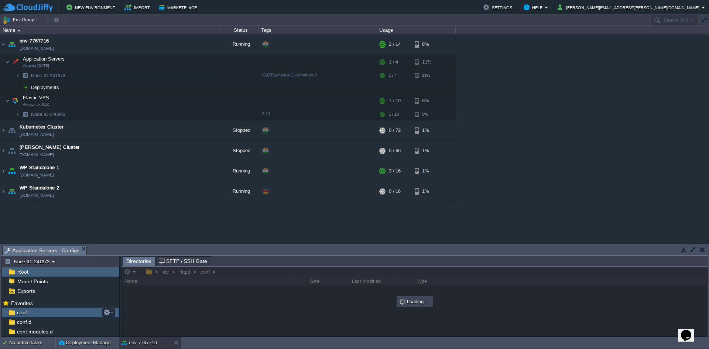
click at [42, 314] on div "conf" at bounding box center [60, 313] width 117 height 10
click at [32, 308] on div "conf" at bounding box center [60, 313] width 117 height 10
click at [25, 315] on span "conf" at bounding box center [22, 312] width 13 height 7
click at [683, 251] on button "button" at bounding box center [684, 249] width 7 height 7
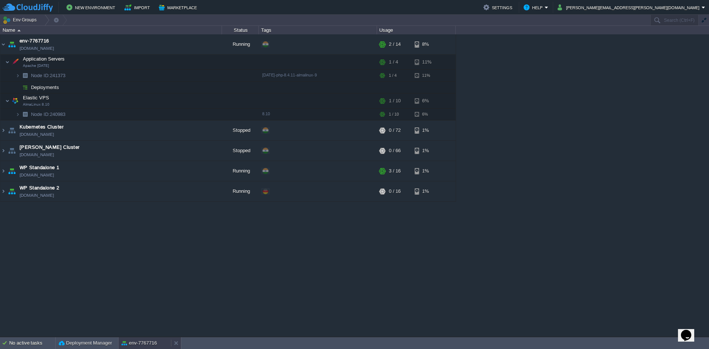
click at [127, 345] on button "env-7767716" at bounding box center [138, 342] width 35 height 7
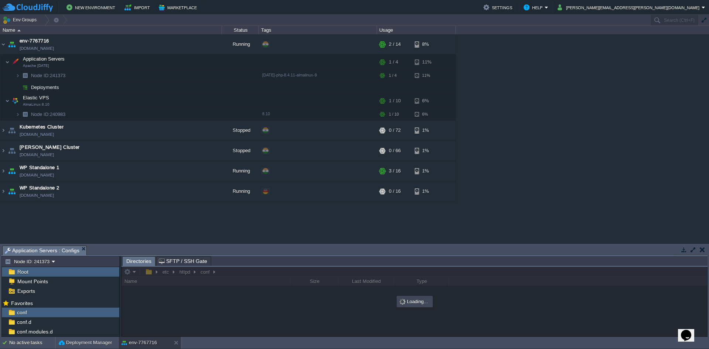
click at [683, 251] on button "button" at bounding box center [684, 249] width 7 height 7
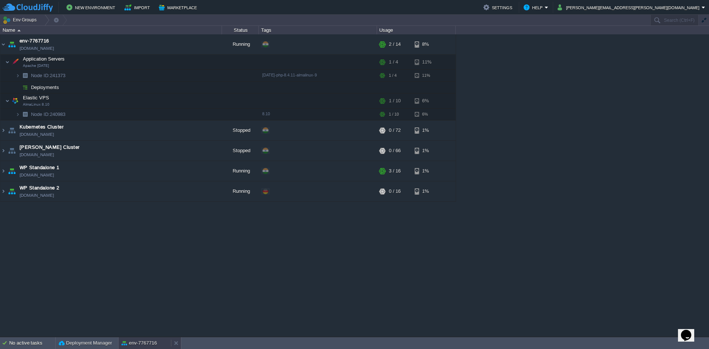
click at [139, 342] on button "env-7767716" at bounding box center [138, 342] width 35 height 7
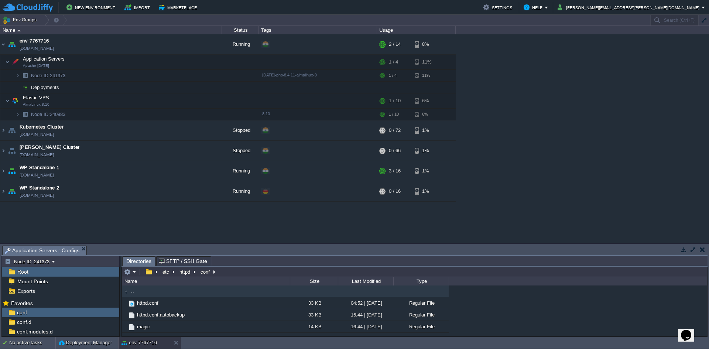
click at [690, 250] on button "button" at bounding box center [693, 249] width 7 height 7
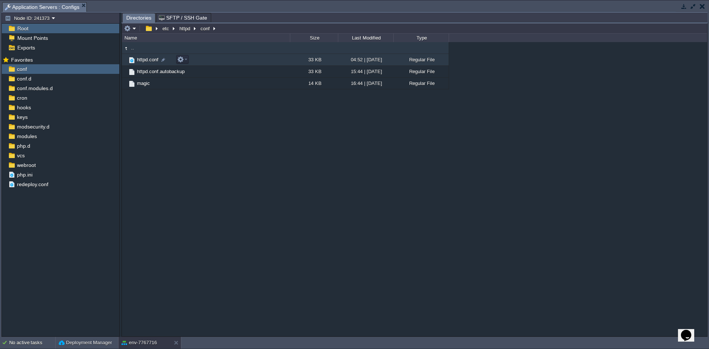
click at [191, 59] on td "httpd.conf" at bounding box center [206, 60] width 168 height 12
click at [184, 62] on em at bounding box center [182, 59] width 10 height 7
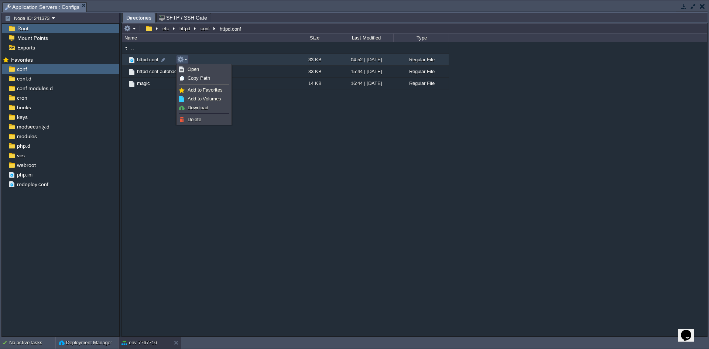
click at [197, 242] on div ".. httpd.conf 33 KB 04:52 | [DATE] Regular File httpd.conf.autobackup 33 KB 15:…" at bounding box center [414, 189] width 585 height 294
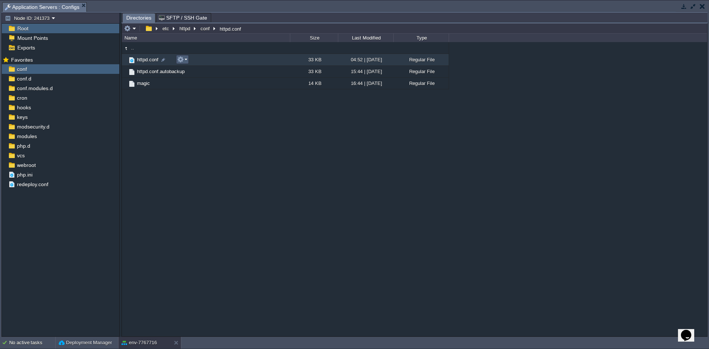
click at [186, 59] on em at bounding box center [182, 59] width 10 height 7
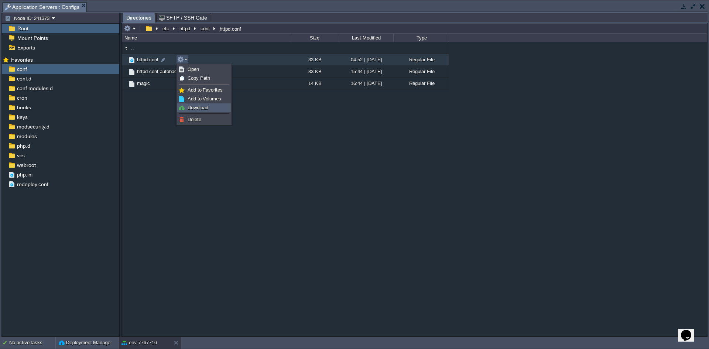
click at [200, 108] on span "Download" at bounding box center [198, 108] width 21 height 6
